Goal: Find specific page/section: Find specific page/section

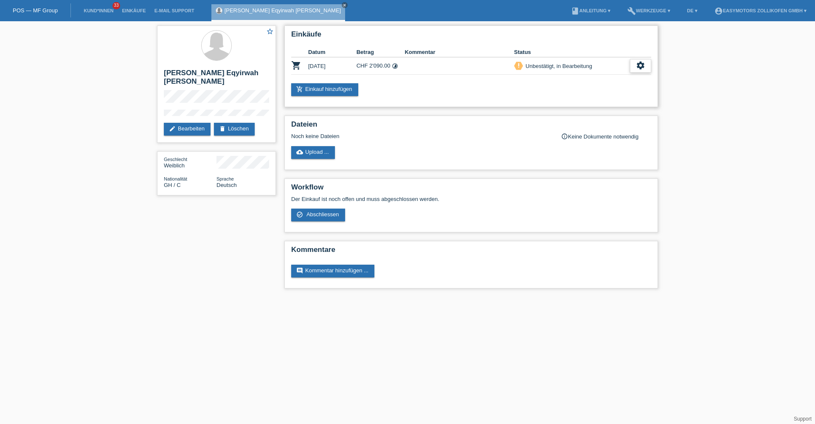
click at [635, 70] on div "settings" at bounding box center [640, 66] width 21 height 14
click at [593, 83] on div "fullscreen Anzeigen" at bounding box center [610, 79] width 137 height 13
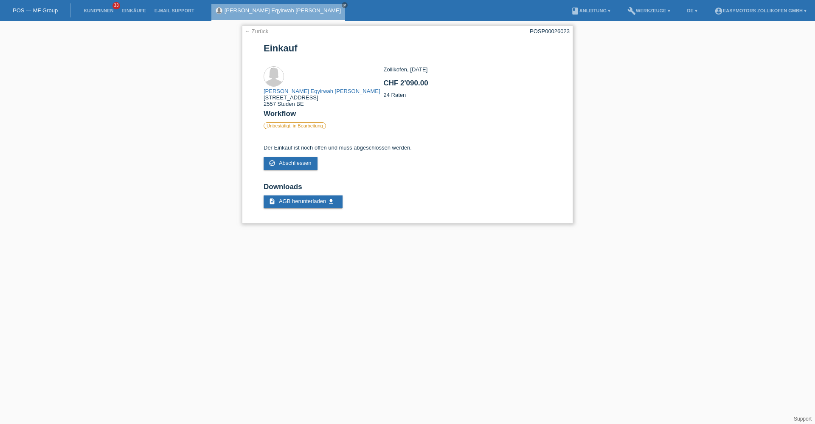
click at [262, 30] on link "← Zurück" at bounding box center [257, 31] width 24 height 6
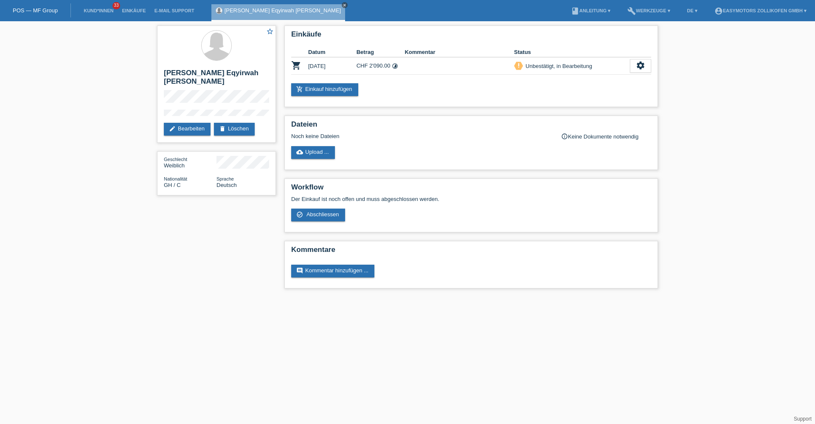
click at [343, 5] on icon "close" at bounding box center [345, 5] width 4 height 4
click at [23, 8] on link "POS — MF Group" at bounding box center [35, 10] width 45 height 6
